Goal: Transaction & Acquisition: Purchase product/service

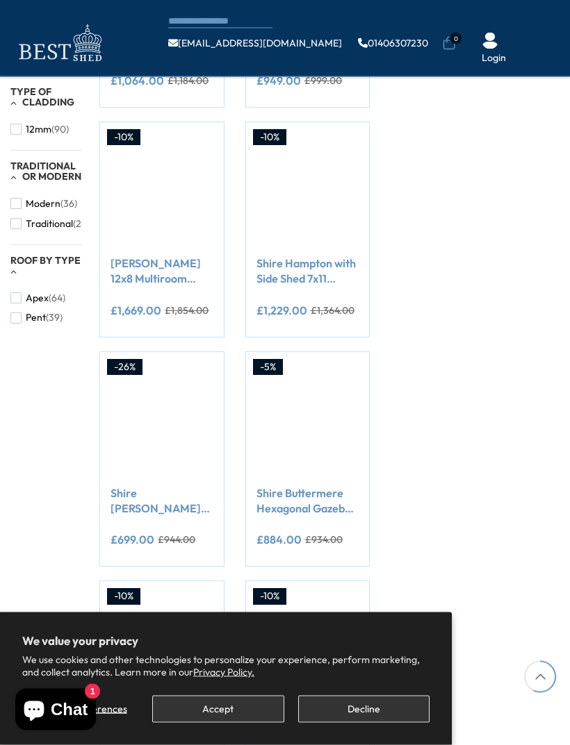
scroll to position [865, 0]
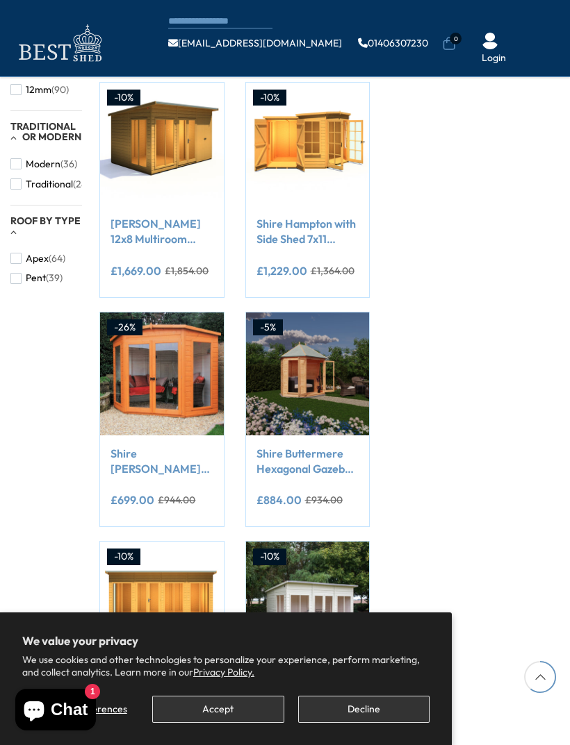
click at [147, 469] on link "Shire Barclay 7x7 Corner Summerhouse 12mm Interlock Cladding" at bounding box center [161, 461] width 102 height 31
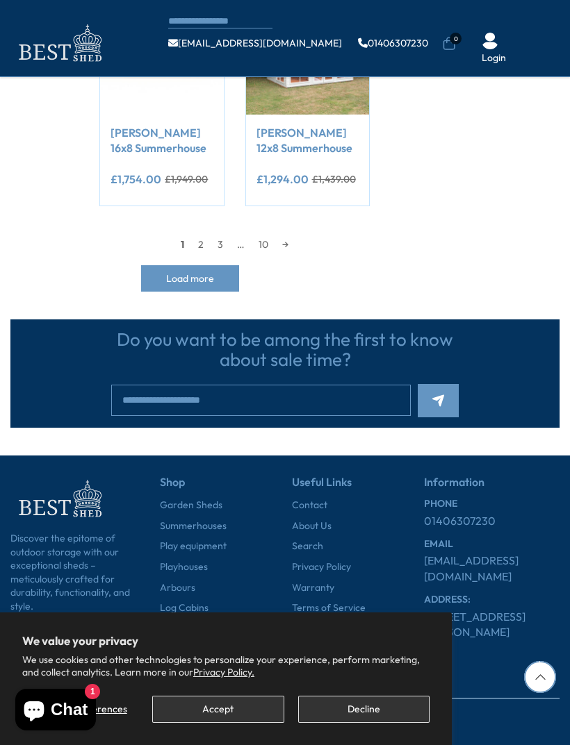
scroll to position [1414, 0]
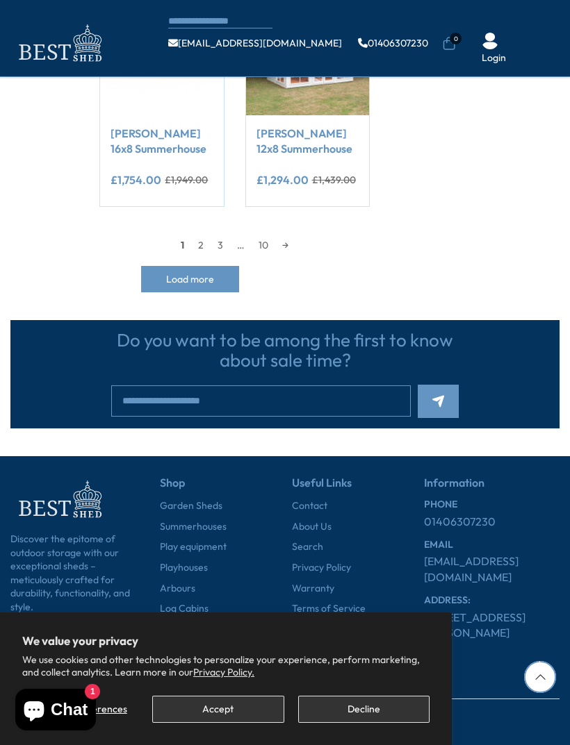
click at [199, 243] on link "2" at bounding box center [200, 245] width 19 height 21
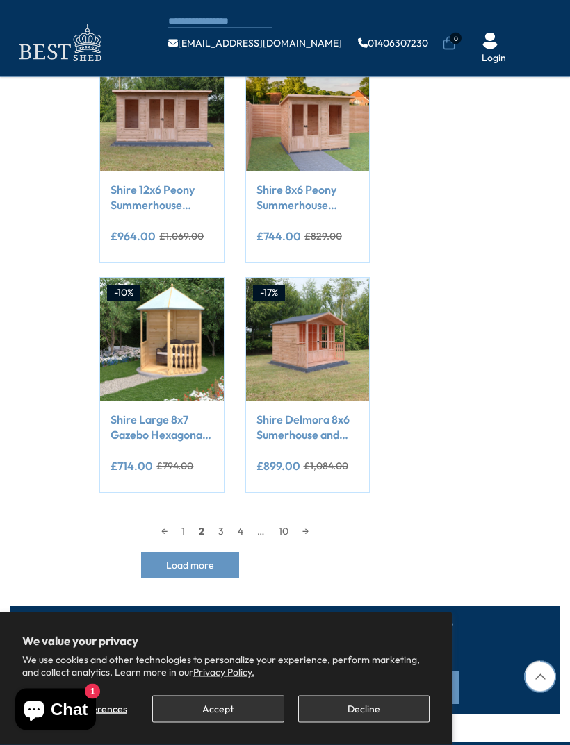
scroll to position [1212, 0]
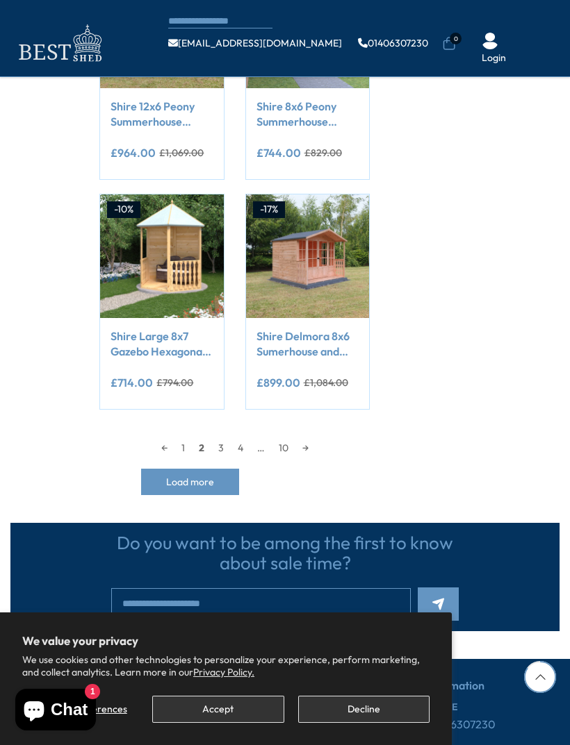
click at [222, 450] on link "3" at bounding box center [220, 448] width 19 height 21
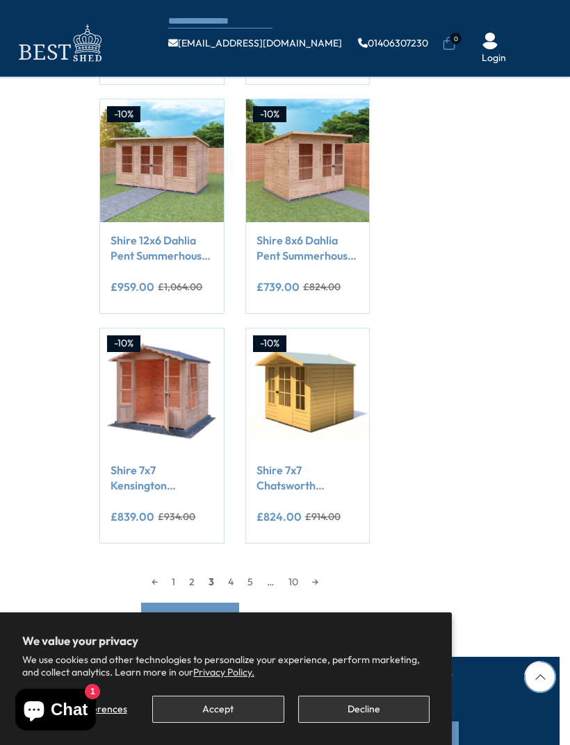
scroll to position [1170, 0]
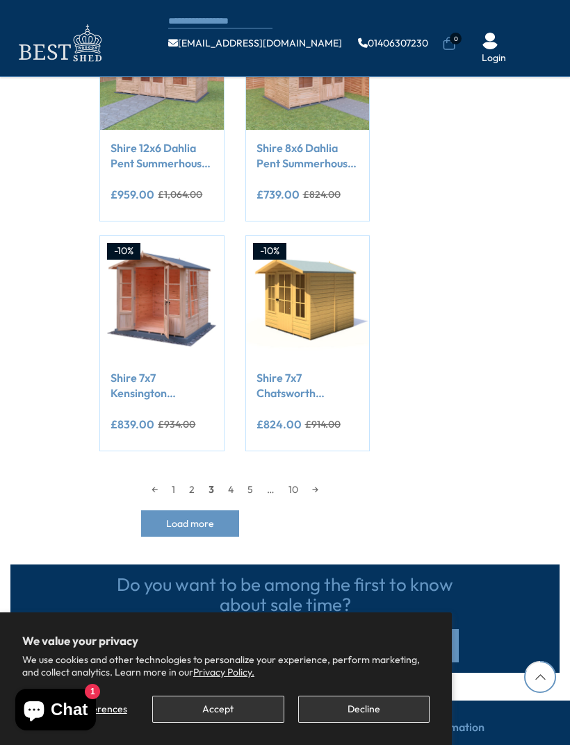
click at [239, 487] on link "4" at bounding box center [230, 489] width 19 height 21
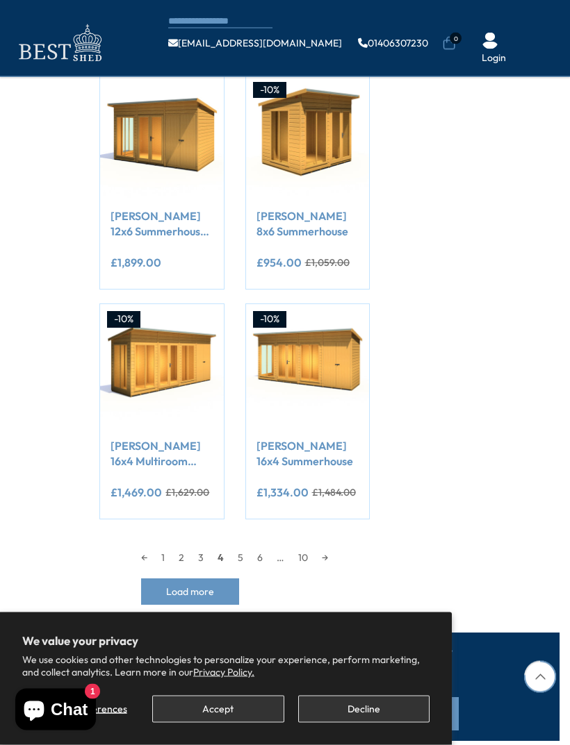
scroll to position [1116, 0]
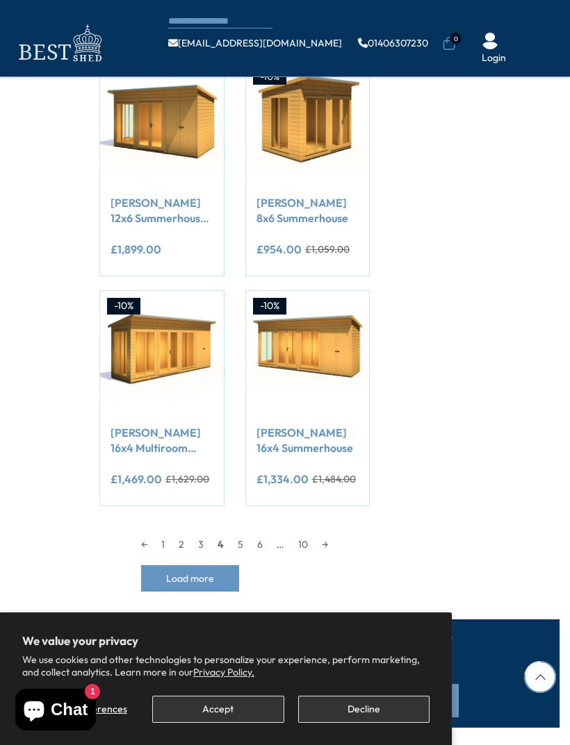
click at [238, 541] on link "5" at bounding box center [240, 544] width 19 height 21
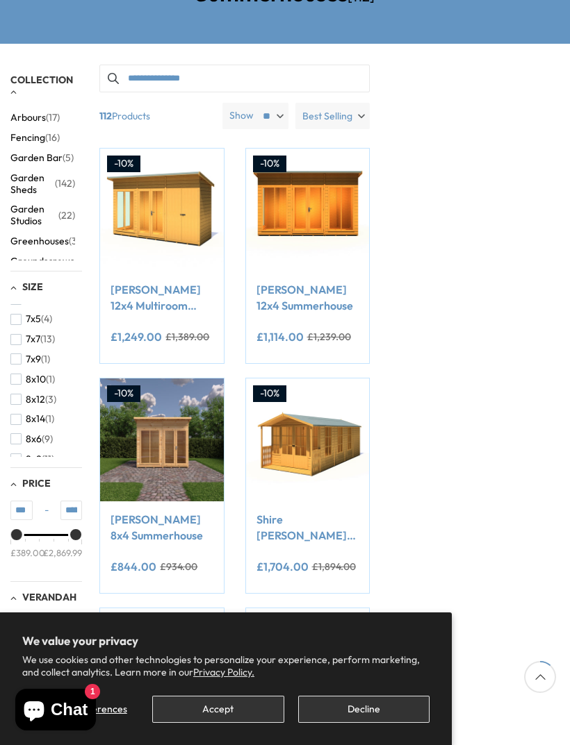
scroll to position [173, 0]
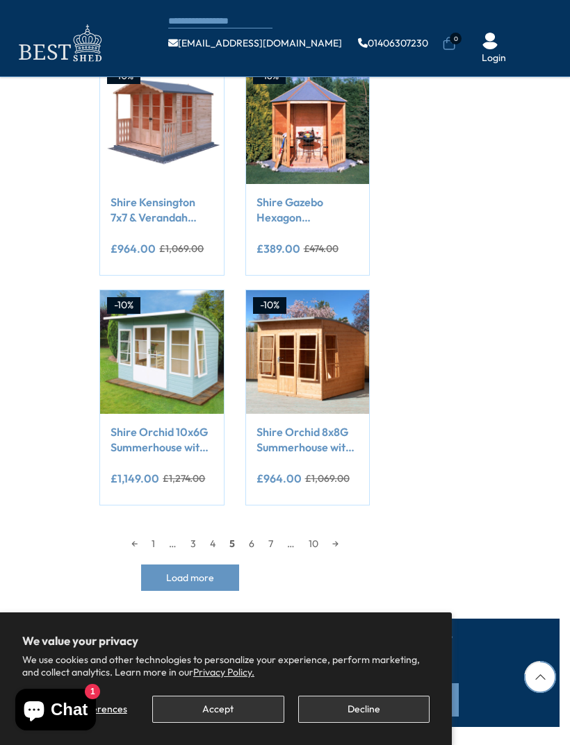
click at [249, 541] on link "6" at bounding box center [251, 543] width 19 height 21
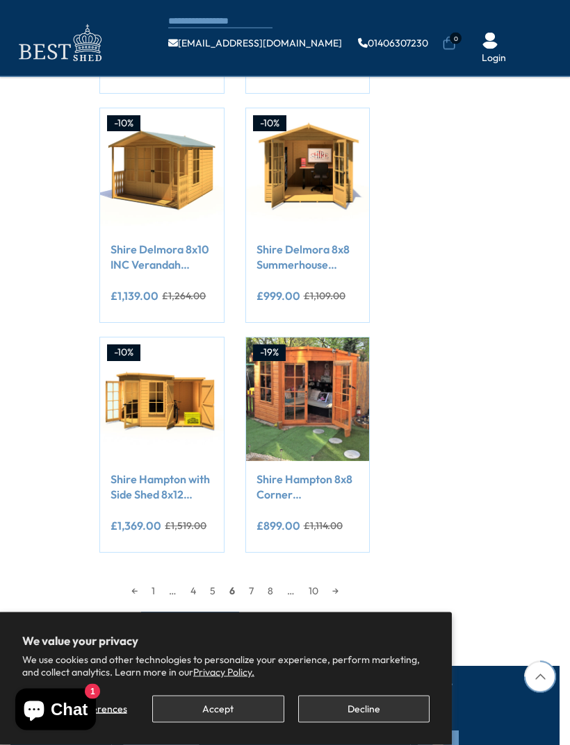
scroll to position [1104, 0]
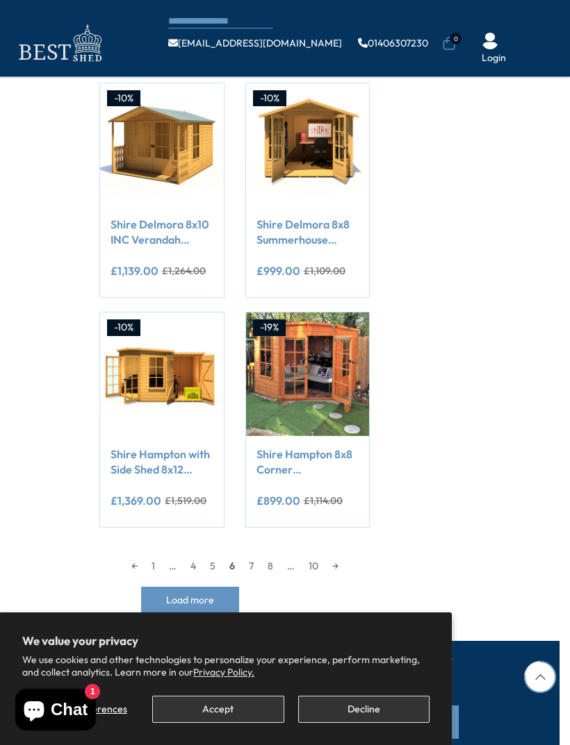
click at [313, 499] on div "**********" at bounding box center [307, 502] width 102 height 28
click at [313, 449] on link "Shire Hampton 8x8 Corner Summerhouse 12mm Interlock Cladding" at bounding box center [307, 462] width 102 height 31
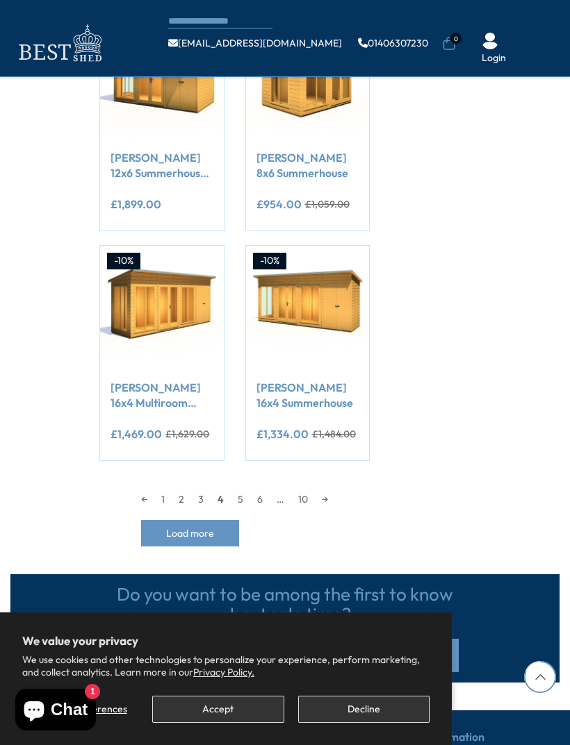
scroll to position [1216, 0]
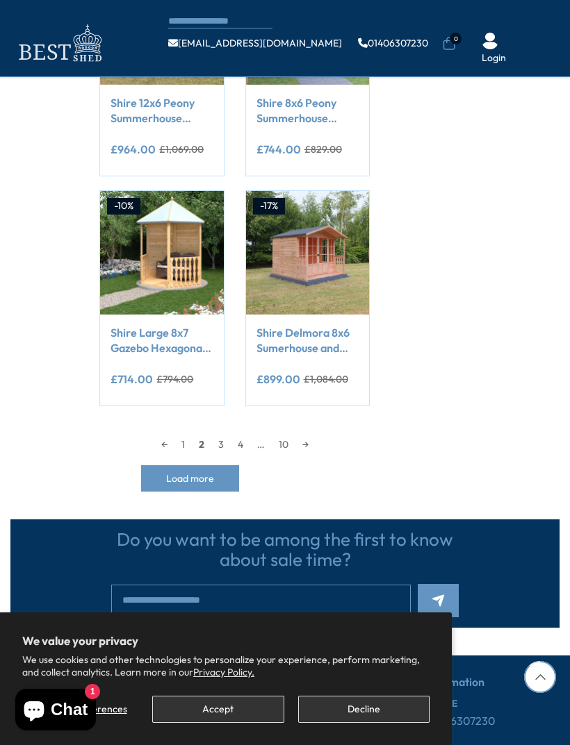
scroll to position [1257, 0]
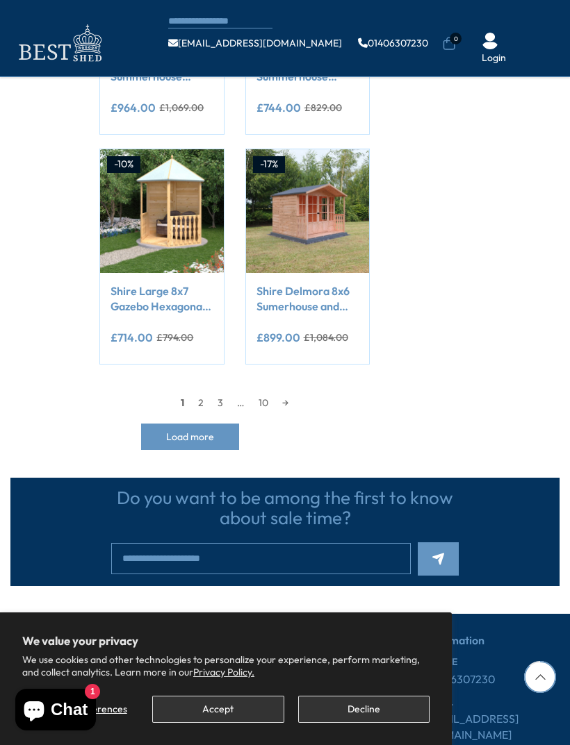
scroll to position [1415, 0]
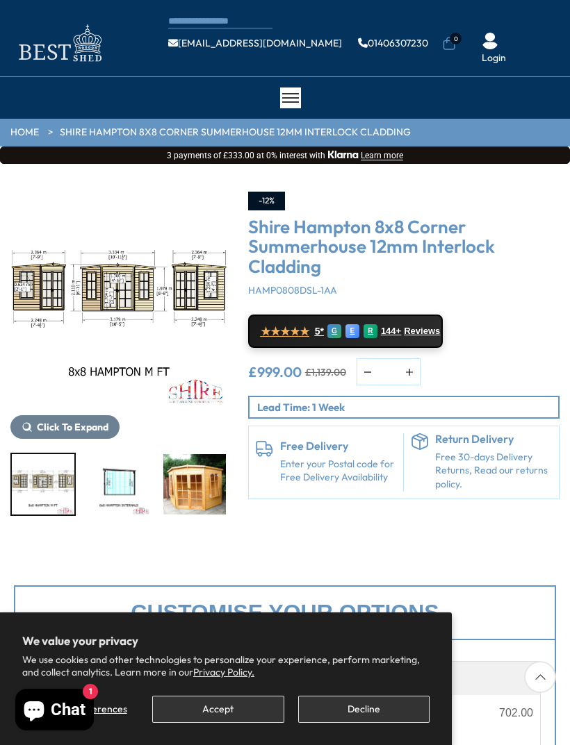
click at [195, 344] on img "3 / 14" at bounding box center [118, 300] width 217 height 217
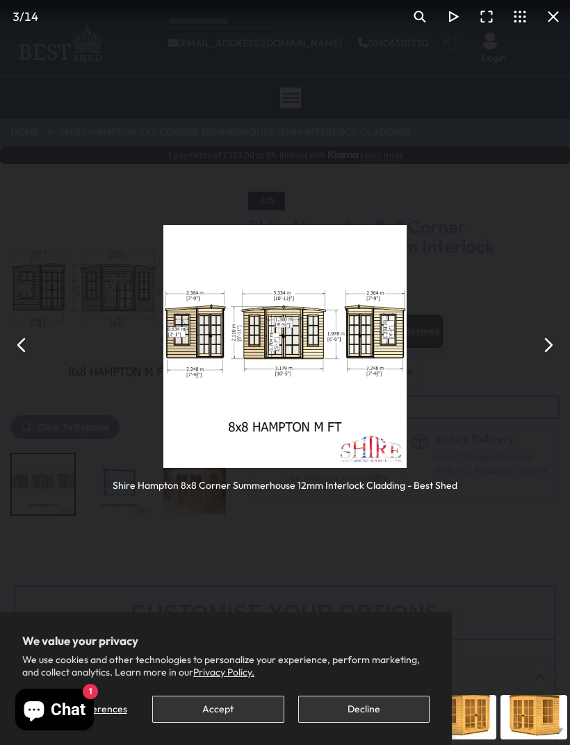
click at [14, 336] on button "You can close this modal content with the ESC key" at bounding box center [22, 345] width 33 height 33
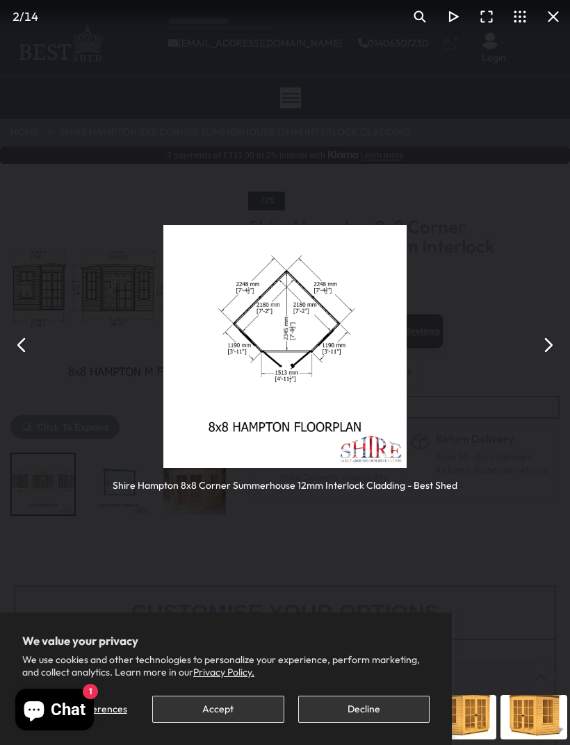
click at [21, 349] on button "You can close this modal content with the ESC key" at bounding box center [22, 345] width 33 height 33
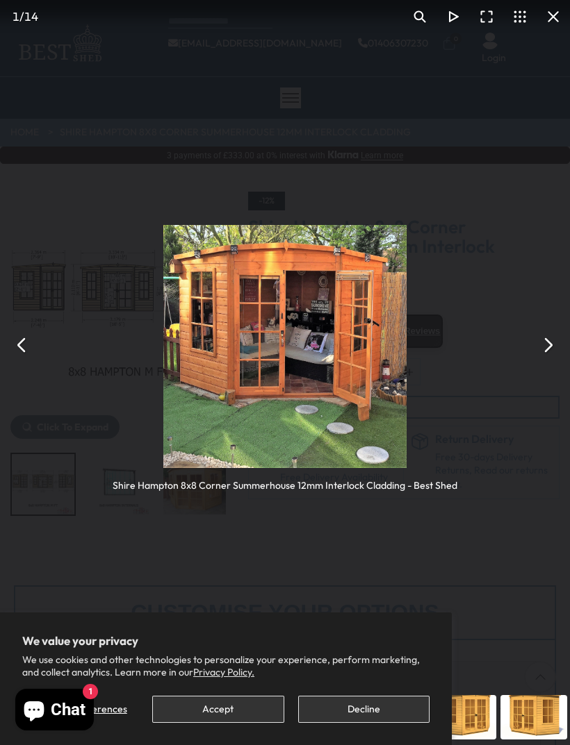
click at [240, 360] on img "You can close this modal content with the ESC key" at bounding box center [284, 346] width 243 height 243
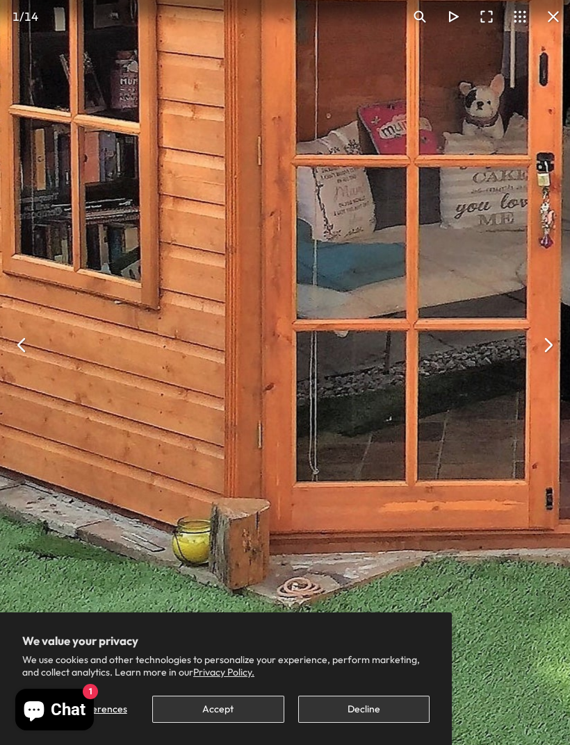
click at [413, 387] on img "You can close this modal content with the ESC key" at bounding box center [560, 247] width 1423 height 1422
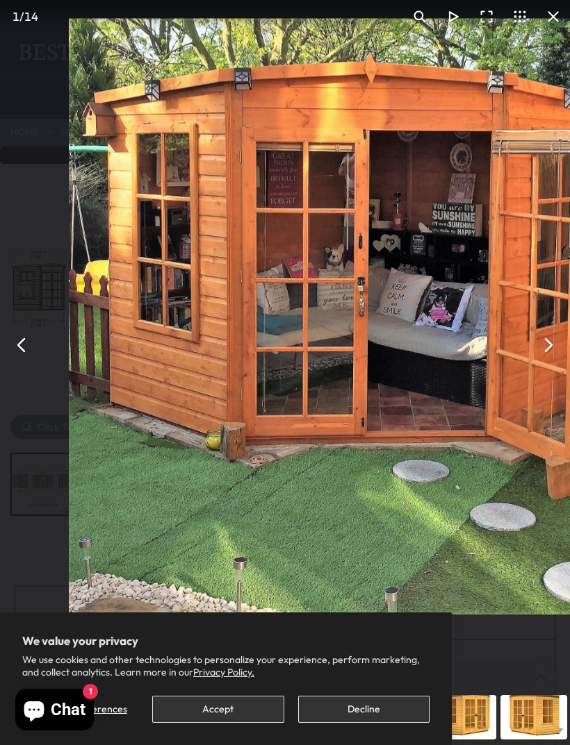
click at [403, 388] on img "You can close this modal content with the ESC key" at bounding box center [367, 317] width 597 height 597
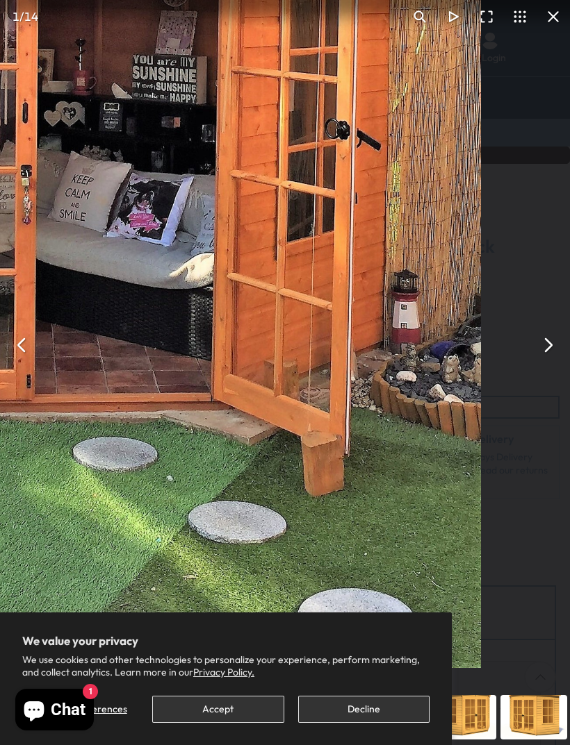
click at [422, 393] on div "Shire Hampton 8x8 Corner Summerhouse 12mm Interlock Cladding - Best Shed" at bounding box center [285, 345] width 570 height 690
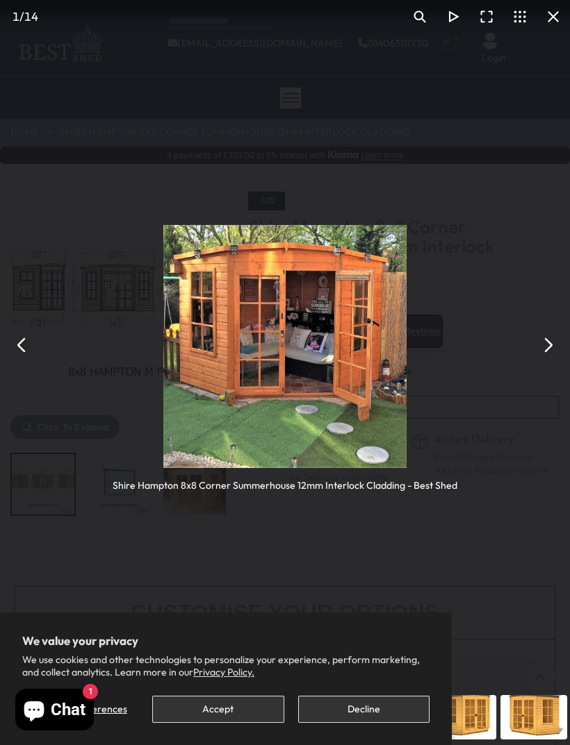
click at [414, 399] on div "Shire Hampton 8x8 Corner Summerhouse 12mm Interlock Cladding - Best Shed" at bounding box center [285, 345] width 570 height 690
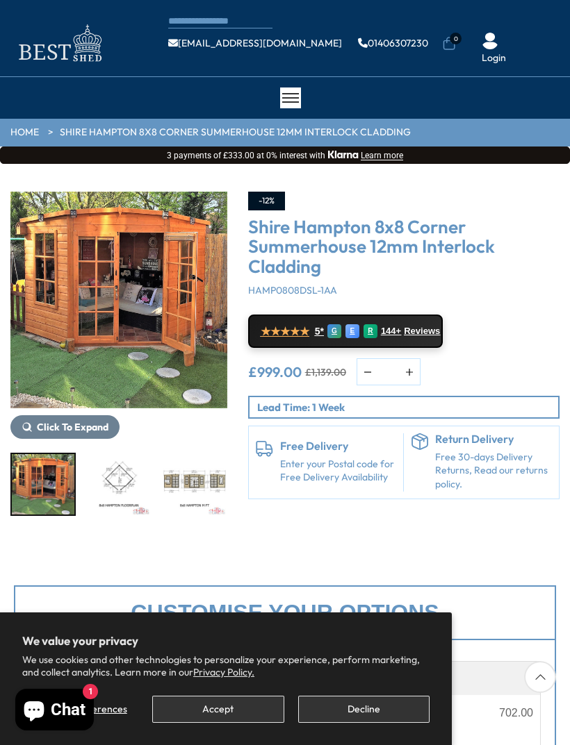
click at [358, 404] on p "Lead Time: 1 Week" at bounding box center [407, 407] width 301 height 15
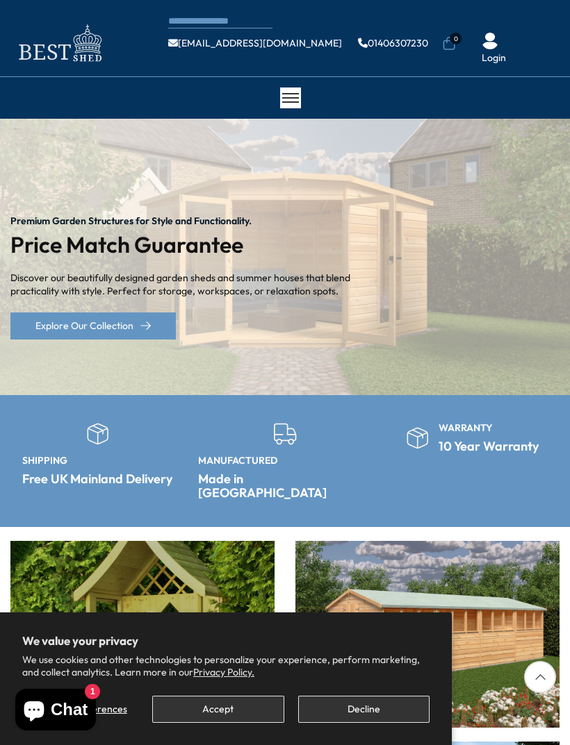
click at [184, 717] on button "Accept" at bounding box center [217, 709] width 131 height 27
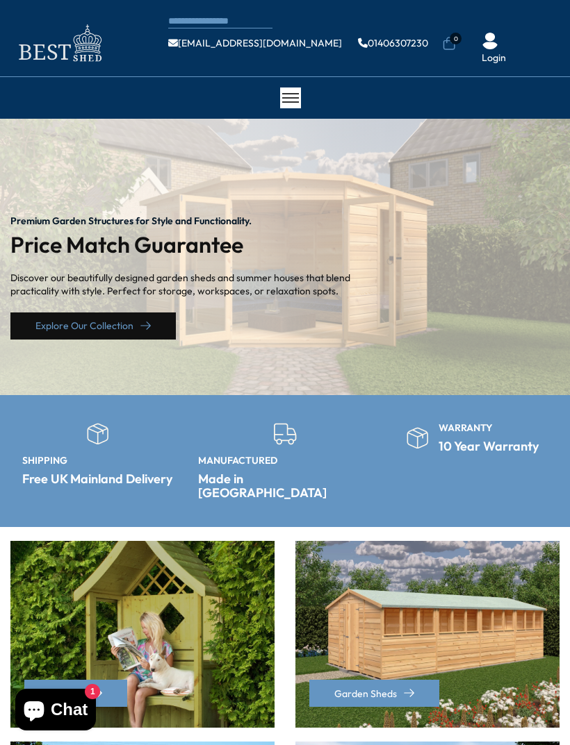
click at [141, 332] on link "Explore Our Collection" at bounding box center [92, 326] width 165 height 27
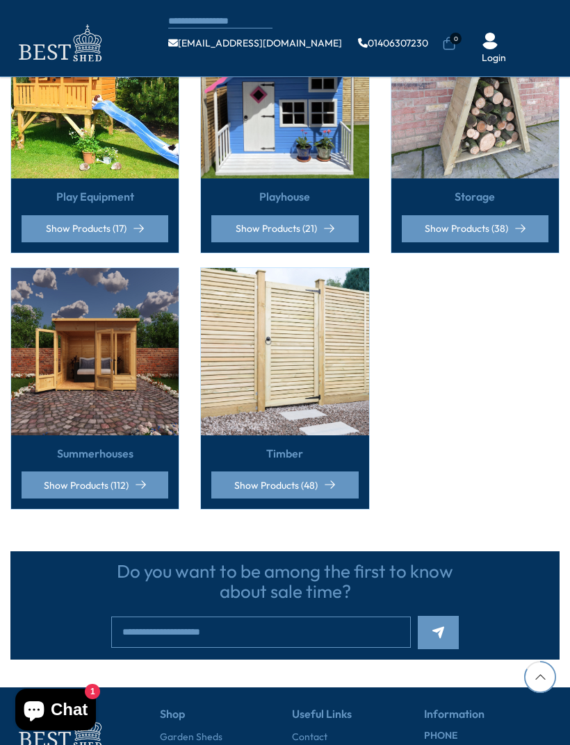
scroll to position [1109, 0]
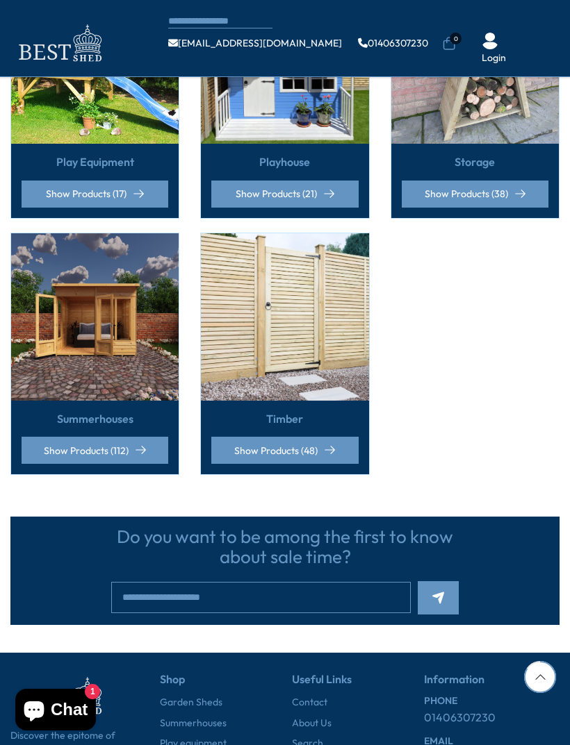
click at [110, 456] on link "Show Products (112)" at bounding box center [95, 450] width 147 height 27
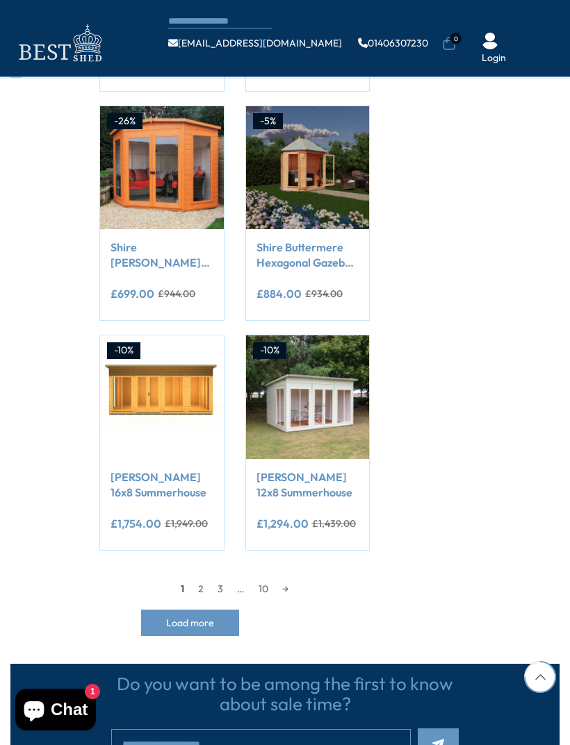
click at [210, 579] on link "3" at bounding box center [219, 589] width 19 height 21
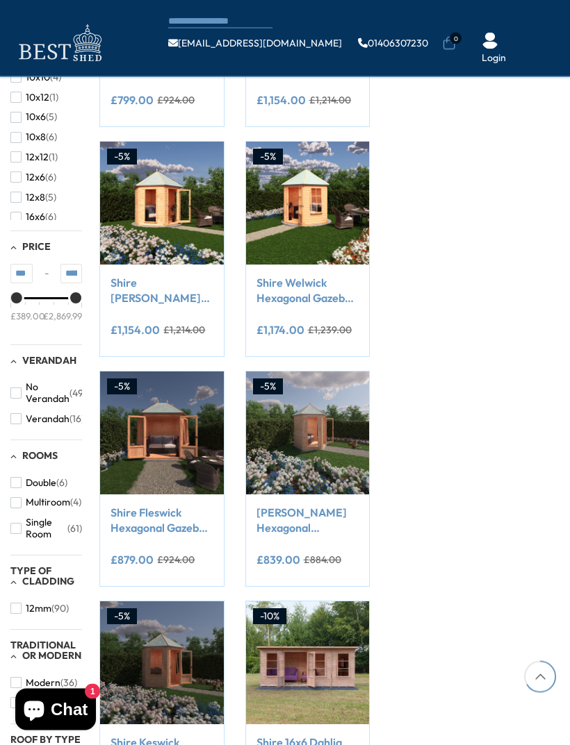
scroll to position [173, 0]
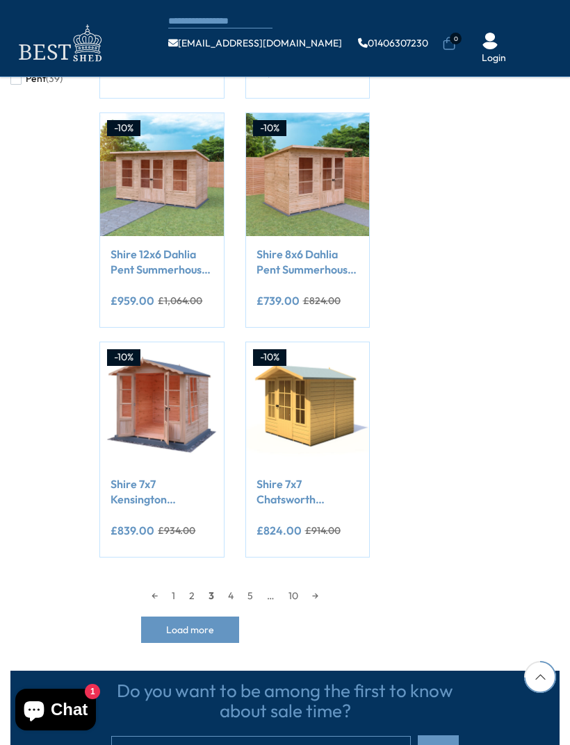
scroll to position [1066, 0]
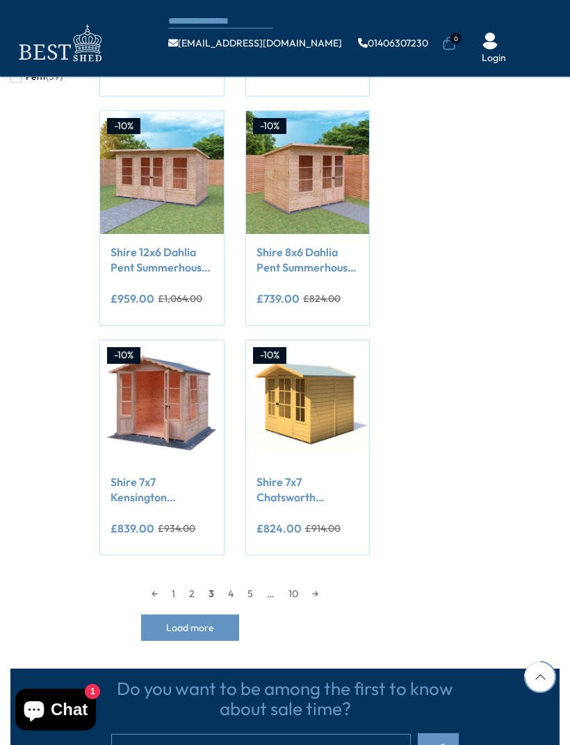
click at [191, 592] on link "2" at bounding box center [191, 593] width 19 height 21
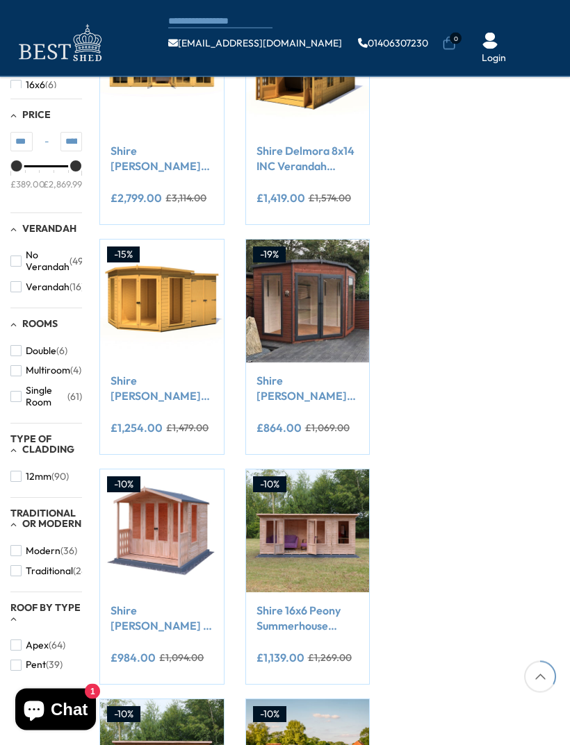
scroll to position [478, 0]
click at [301, 391] on link "Shire [PERSON_NAME] 8x8 Corner Summerhouse 12mm Interlock Cladding" at bounding box center [307, 388] width 102 height 31
click at [307, 373] on link "Shire [PERSON_NAME] 8x8 Corner Summerhouse 12mm Interlock Cladding" at bounding box center [307, 388] width 102 height 31
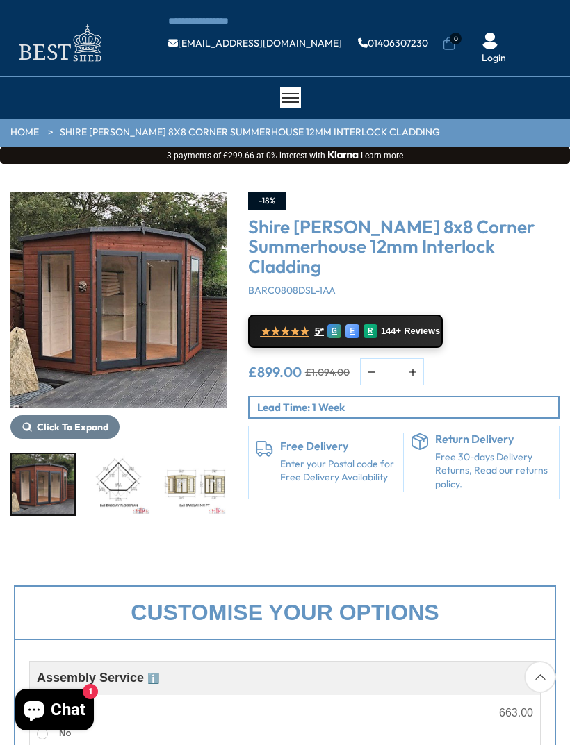
click at [147, 292] on img "1 / 14" at bounding box center [118, 300] width 217 height 217
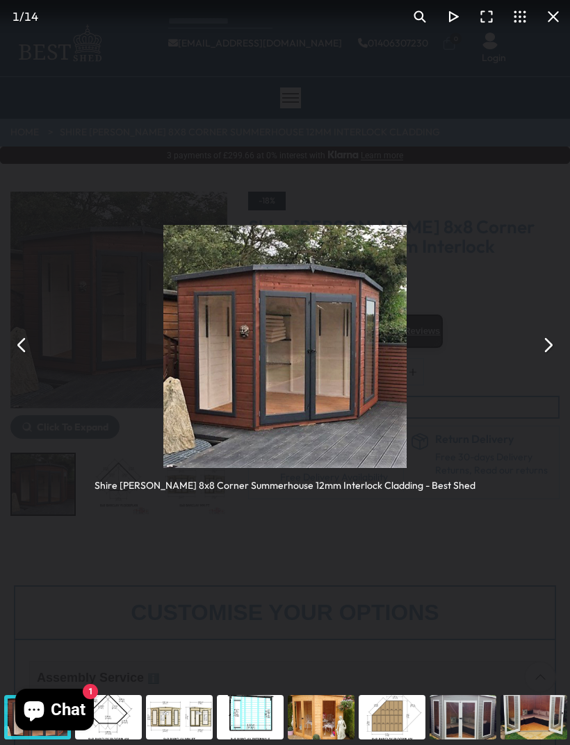
click at [548, 336] on button "You can close this modal content with the ESC key" at bounding box center [547, 345] width 33 height 33
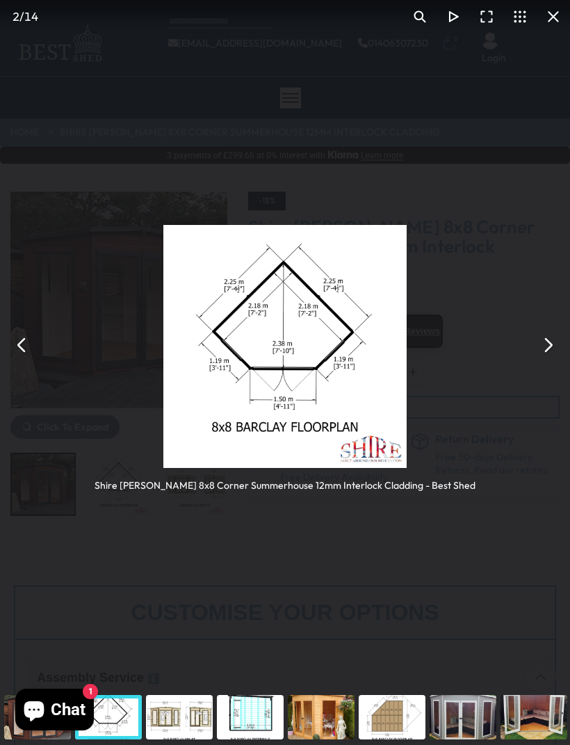
click at [260, 720] on div "You can close this modal content with the ESC key" at bounding box center [250, 718] width 71 height 56
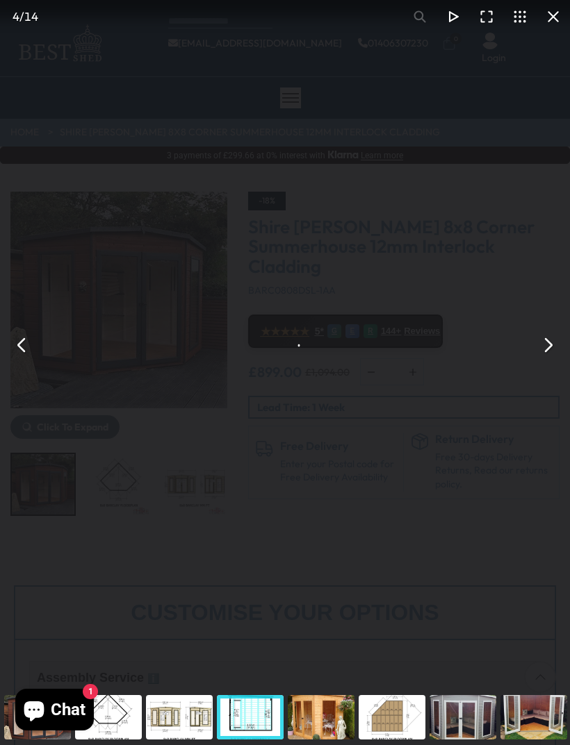
click at [22, 331] on button "You can close this modal content with the ESC key" at bounding box center [22, 345] width 33 height 33
